Goal: Task Accomplishment & Management: Use online tool/utility

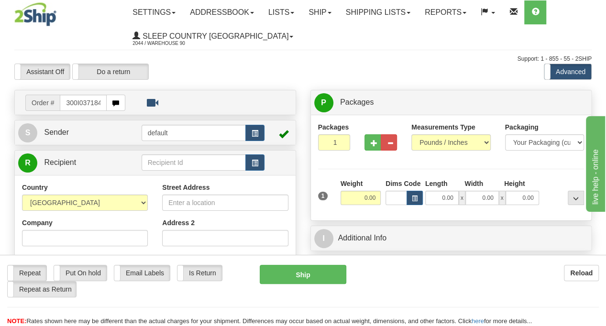
type input "300I037184"
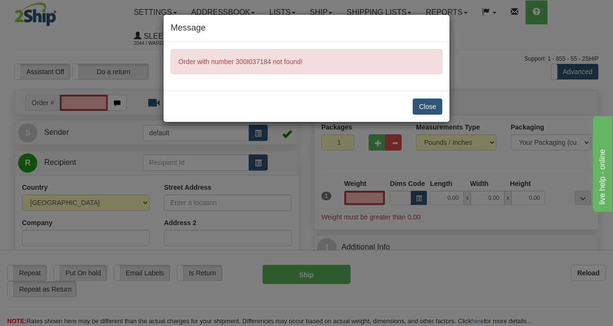
type input "0.00"
click at [433, 109] on button "Close" at bounding box center [427, 106] width 30 height 16
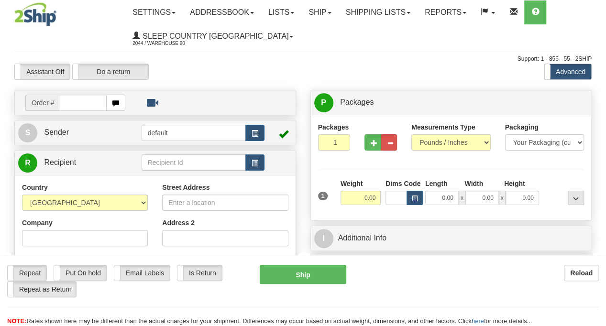
drag, startPoint x: 0, startPoint y: 0, endPoint x: 86, endPoint y: 103, distance: 133.7
click at [86, 103] on input "text" at bounding box center [83, 103] width 46 height 16
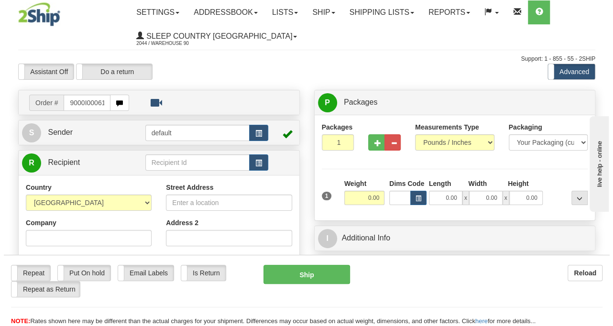
scroll to position [0, 3]
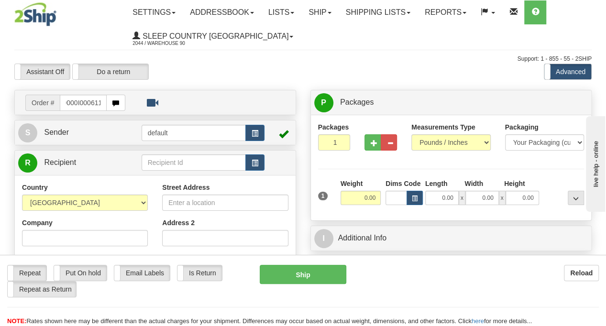
type input "9000I000611"
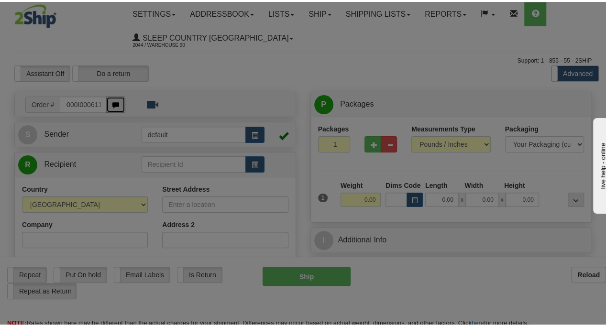
scroll to position [0, 0]
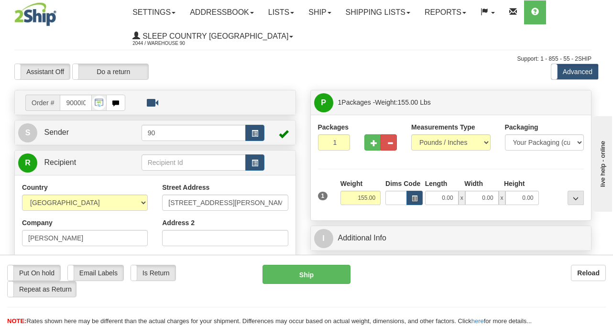
type input "THUNDER BAY"
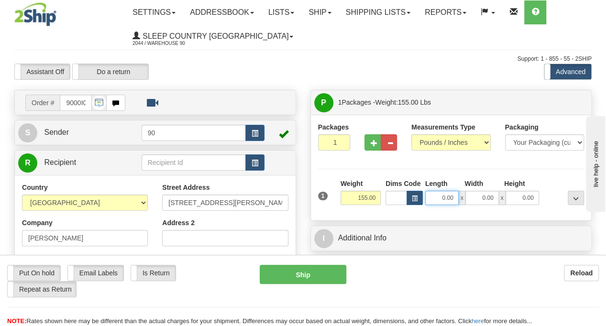
drag, startPoint x: 442, startPoint y: 200, endPoint x: 468, endPoint y: 200, distance: 26.8
click at [468, 200] on div "0.00 x 0.00 x 0.00" at bounding box center [482, 198] width 114 height 14
type input "44.00"
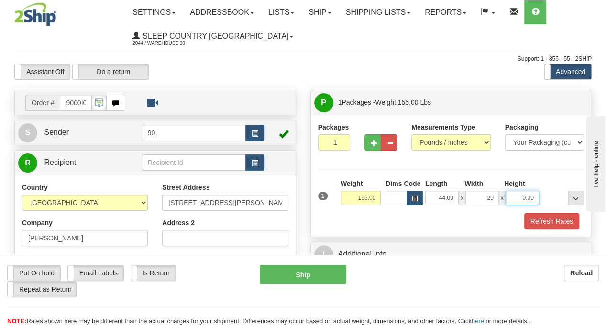
type input "20.00"
click at [551, 221] on button "Refresh Rates" at bounding box center [551, 221] width 55 height 16
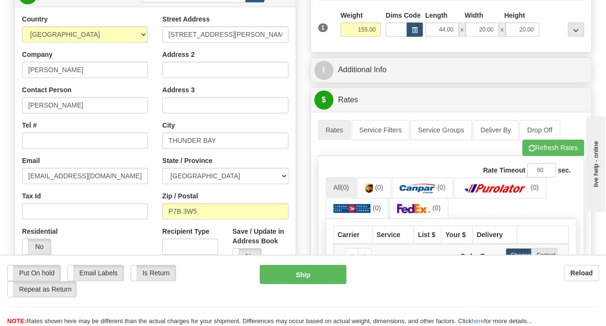
scroll to position [35, 0]
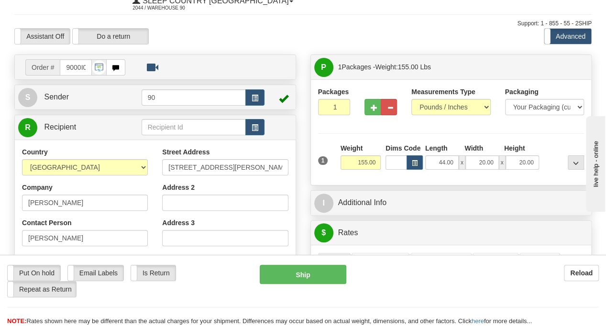
click at [253, 35] on div "Assistant On Assistant Off Do a return Do a return Previous Next Standard Advan…" at bounding box center [302, 36] width 591 height 16
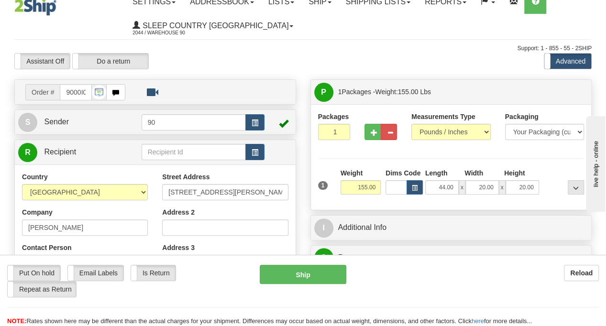
scroll to position [0, 0]
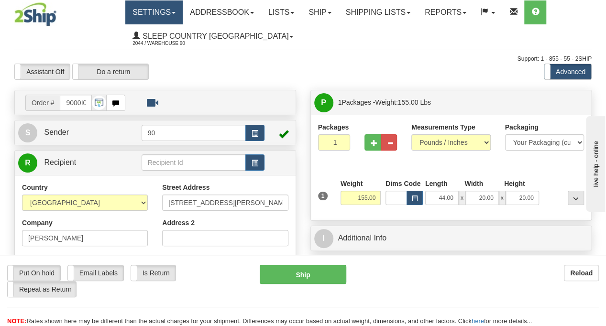
click at [176, 18] on link "Settings" at bounding box center [153, 12] width 57 height 24
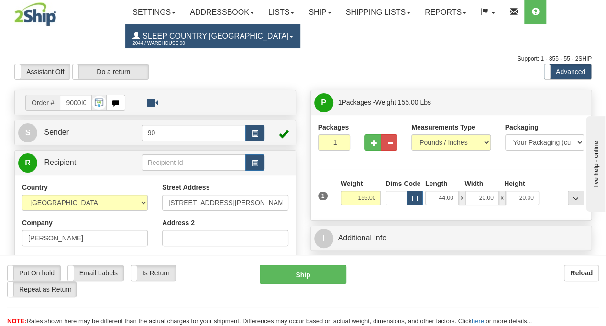
click at [248, 40] on link "Sleep Country [GEOGRAPHIC_DATA] 2044 / Warehouse 90" at bounding box center [212, 36] width 175 height 24
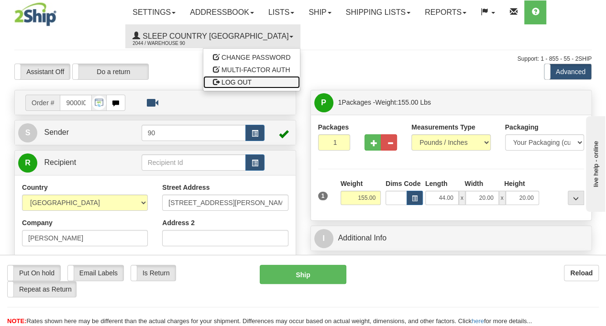
click at [221, 85] on span "LOG OUT" at bounding box center [236, 82] width 30 height 8
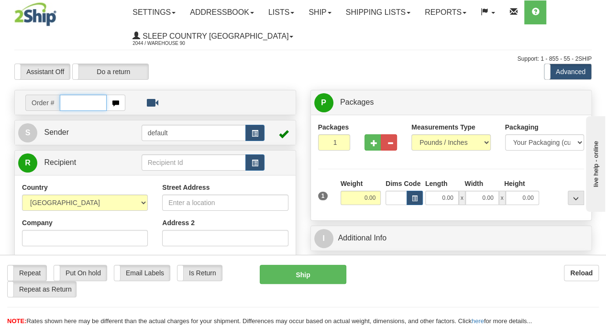
drag, startPoint x: 70, startPoint y: 103, endPoint x: 79, endPoint y: 101, distance: 8.7
click at [71, 104] on input "text" at bounding box center [83, 103] width 46 height 16
type input "300I037184"
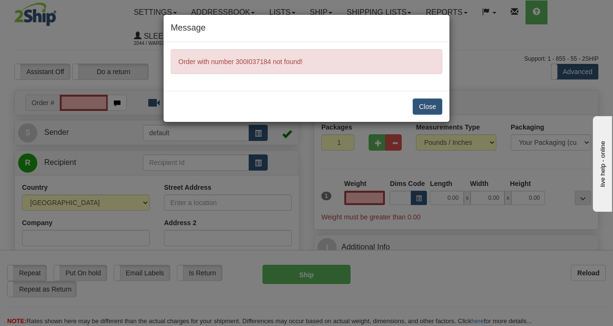
type input "0.00"
click at [423, 110] on button "Close" at bounding box center [427, 106] width 30 height 16
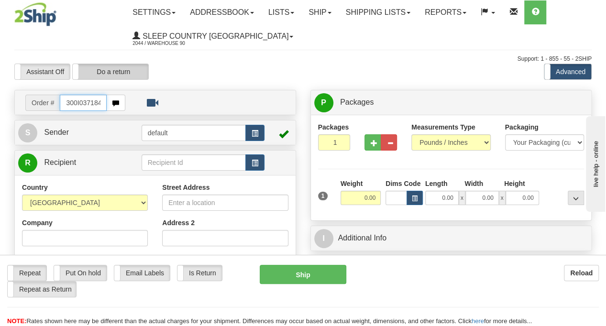
type input "300I037184"
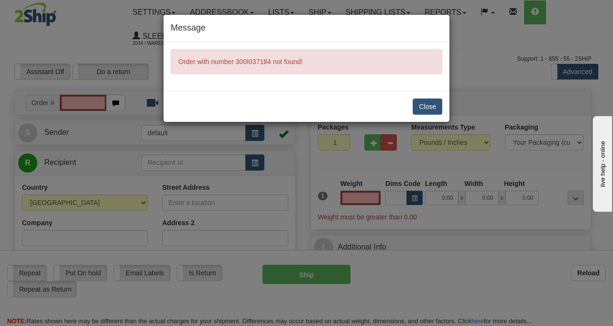
type input "0.00"
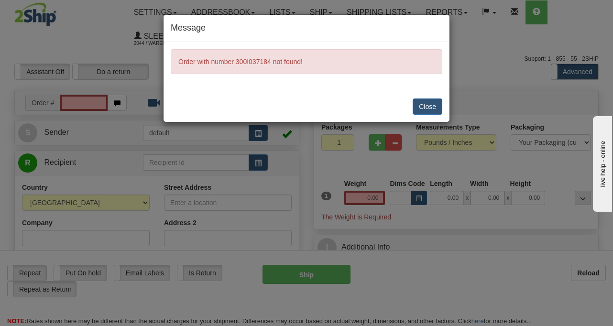
click at [407, 113] on div "Close" at bounding box center [306, 106] width 286 height 31
click at [426, 109] on button "Close" at bounding box center [427, 106] width 30 height 16
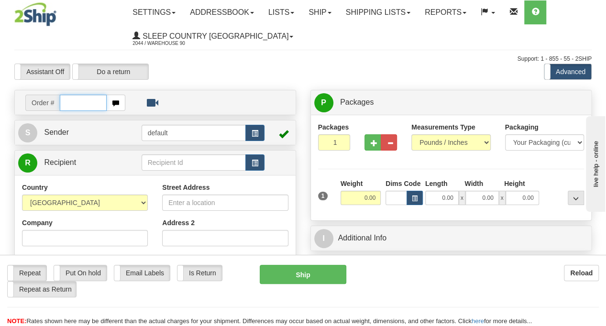
click at [75, 108] on input "text" at bounding box center [83, 103] width 46 height 16
type input "300I037184"
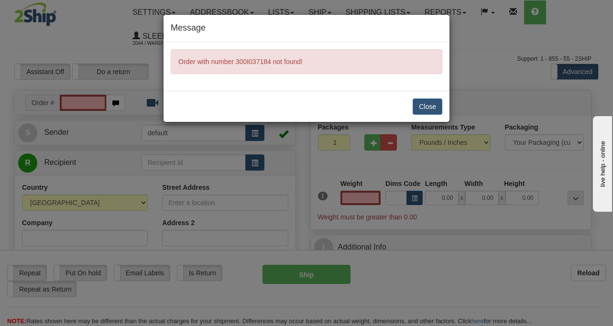
type input "0.00"
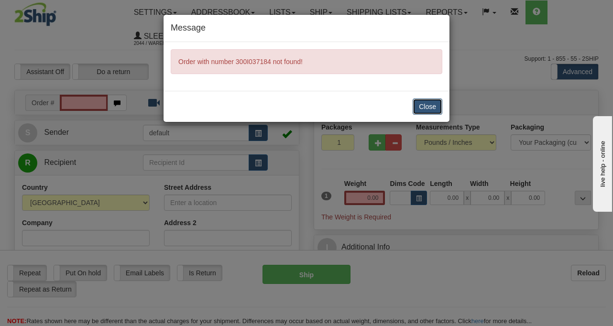
click at [436, 107] on button "Close" at bounding box center [427, 106] width 30 height 16
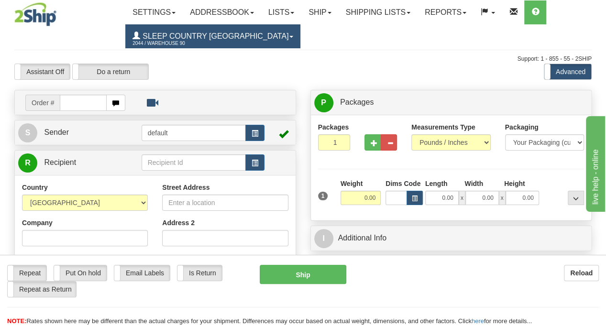
click at [238, 40] on span "Sleep Country [GEOGRAPHIC_DATA]" at bounding box center [214, 36] width 148 height 8
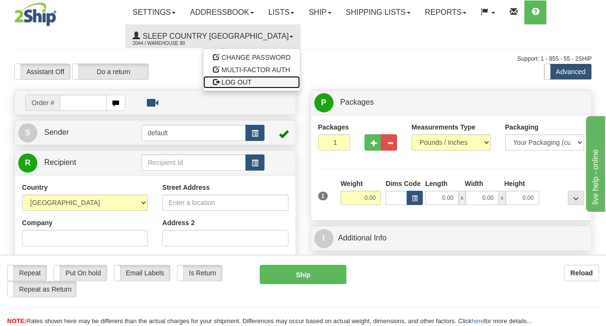
click at [221, 84] on span "LOG OUT" at bounding box center [236, 82] width 30 height 8
